Goal: Navigation & Orientation: Find specific page/section

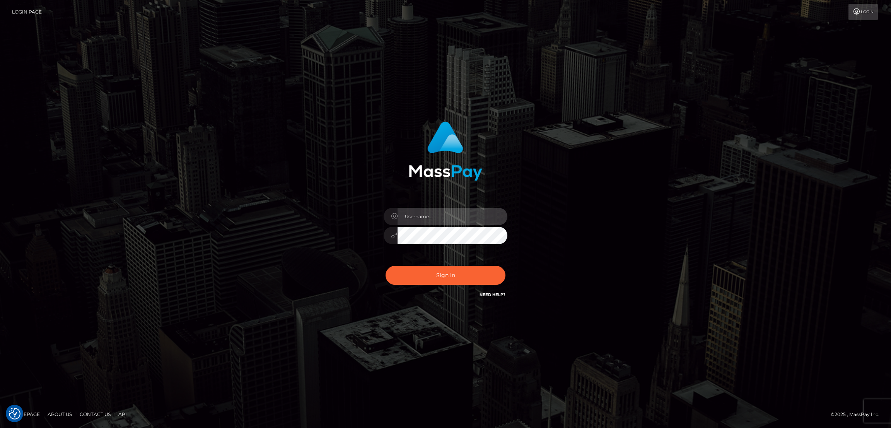
type input "nb.es"
click at [465, 280] on button "Sign in" at bounding box center [446, 275] width 120 height 19
type input "[DOMAIN_NAME]"
click at [465, 279] on button "Sign in" at bounding box center [446, 275] width 120 height 19
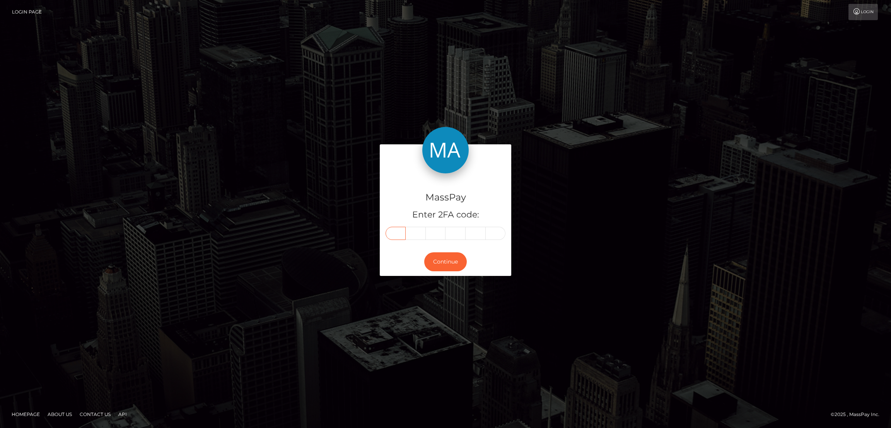
paste input "0"
type input "0"
type input "3"
type input "5"
type input "4"
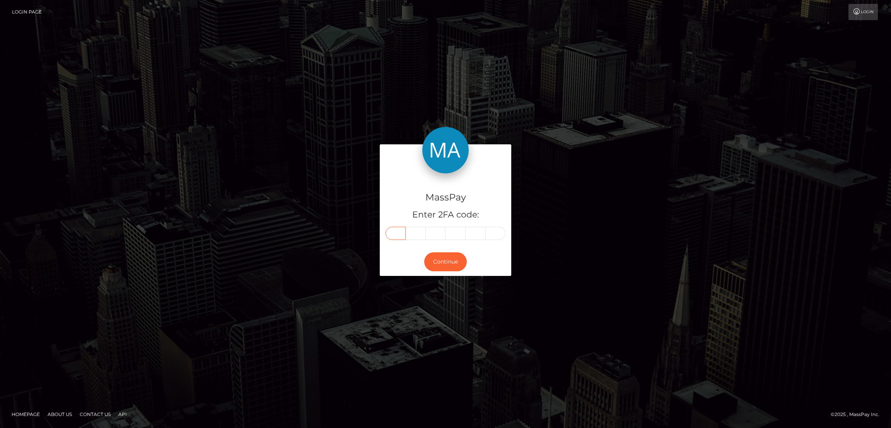
type input "5"
type input "9"
click at [447, 268] on button "Continue" at bounding box center [445, 261] width 43 height 19
click at [449, 264] on button "Continue" at bounding box center [445, 261] width 43 height 19
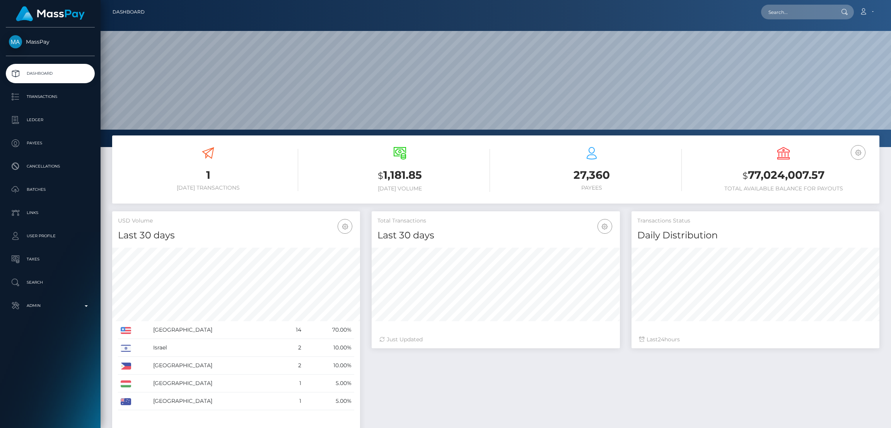
scroll to position [137, 248]
click at [792, 14] on input "text" at bounding box center [797, 12] width 73 height 15
paste input "[EMAIL_ADDRESS][DOMAIN_NAME]"
type input "[EMAIL_ADDRESS][DOMAIN_NAME]"
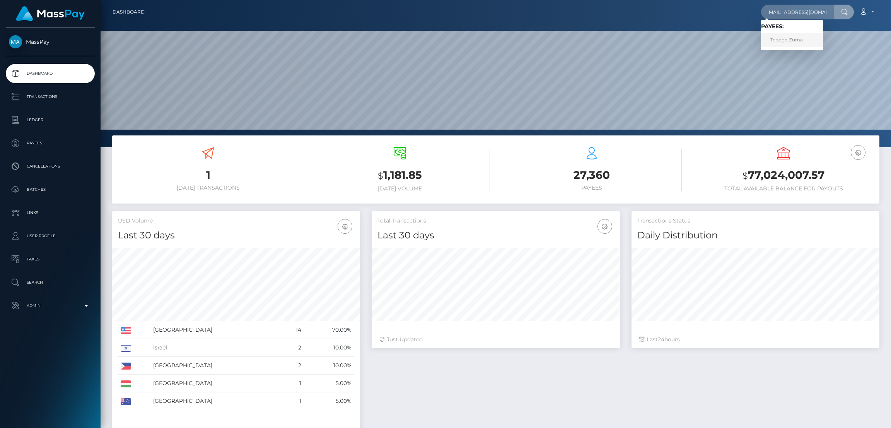
click at [782, 41] on link "Tebogo Zuma" at bounding box center [792, 40] width 62 height 14
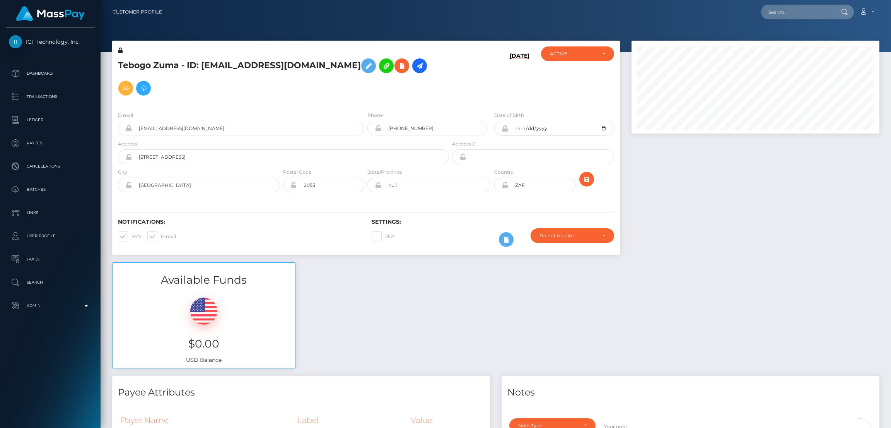
scroll to position [92, 248]
click at [364, 67] on icon at bounding box center [368, 66] width 9 height 10
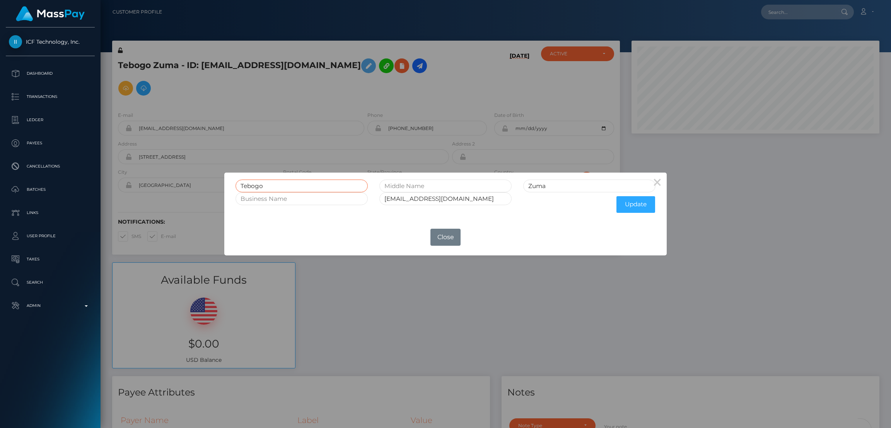
click at [250, 187] on input "Tebogo" at bounding box center [302, 185] width 132 height 13
click at [251, 187] on input "Tebogo" at bounding box center [302, 185] width 132 height 13
click at [444, 236] on button "Close" at bounding box center [445, 237] width 30 height 17
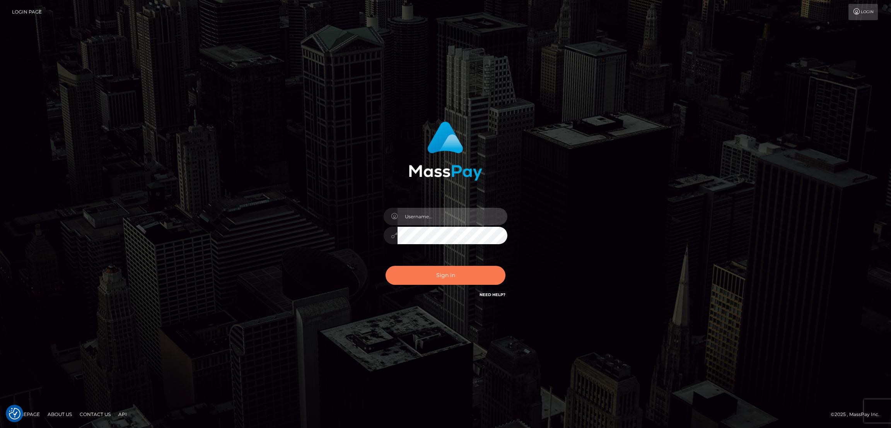
type input "nb.es"
click at [426, 273] on button "Sign in" at bounding box center [446, 275] width 120 height 19
type input "[DOMAIN_NAME]"
click at [439, 277] on button "Sign in" at bounding box center [446, 275] width 120 height 19
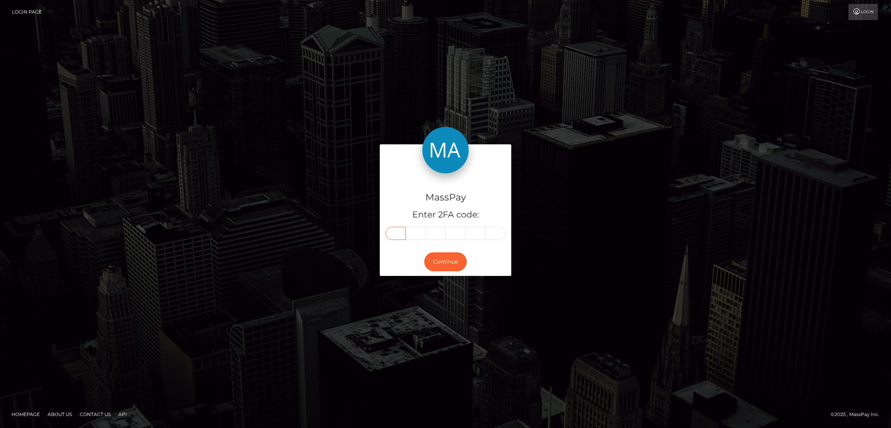
click at [396, 229] on input "text" at bounding box center [396, 233] width 20 height 13
paste input "1"
type input "1"
type input "3"
type input "8"
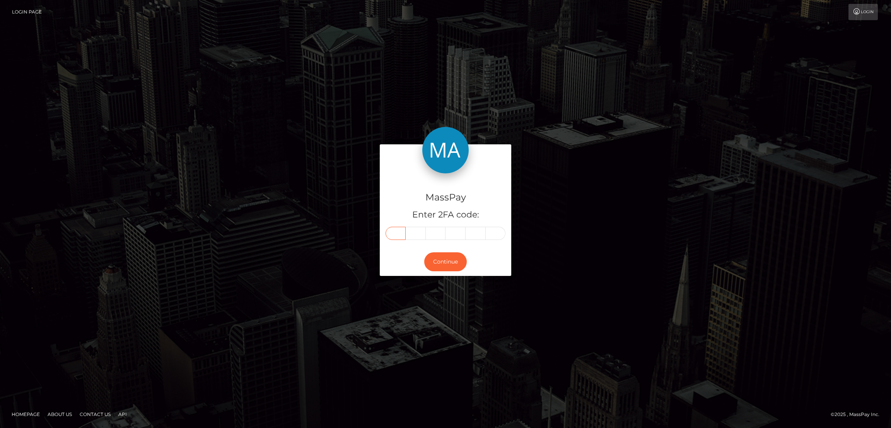
type input "7"
type input "5"
type input "8"
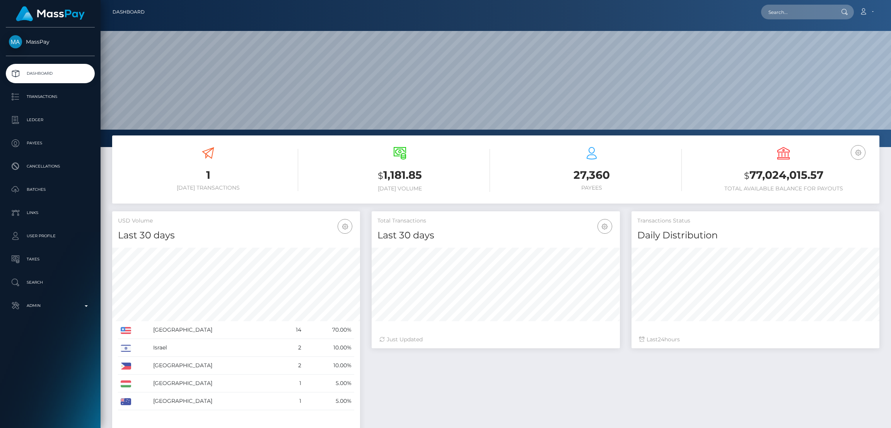
scroll to position [137, 248]
click at [786, 19] on div "Loading... Loading... Account Edit Profile Logout" at bounding box center [515, 12] width 728 height 16
click at [785, 16] on input "text" at bounding box center [797, 12] width 73 height 15
paste input "[PERSON_NAME][EMAIL_ADDRESS][DOMAIN_NAME]"
type input "[PERSON_NAME][EMAIL_ADDRESS][DOMAIN_NAME]"
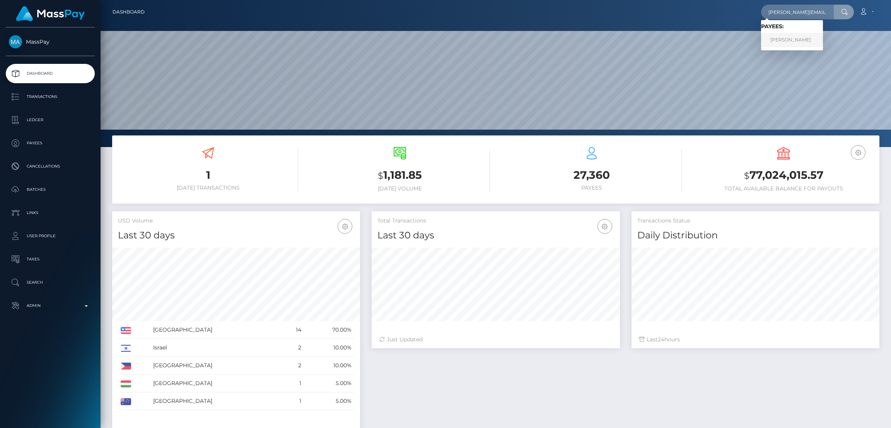
click at [802, 38] on link "Sean Ober" at bounding box center [792, 40] width 62 height 14
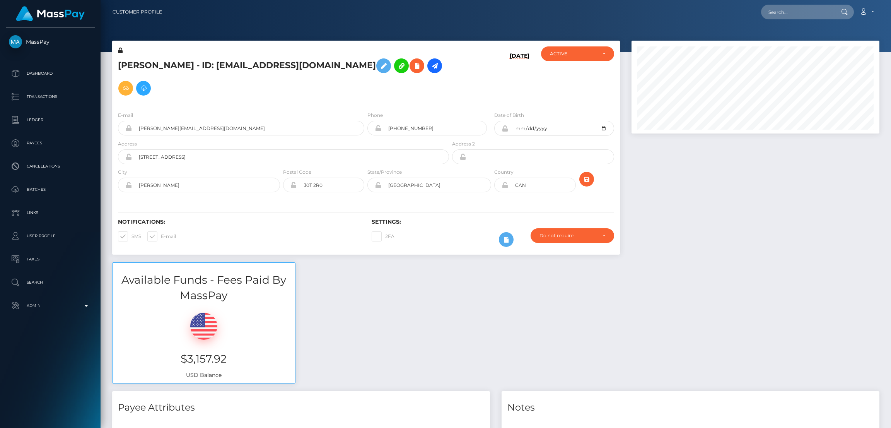
scroll to position [92, 248]
